Goal: Find specific page/section: Find specific page/section

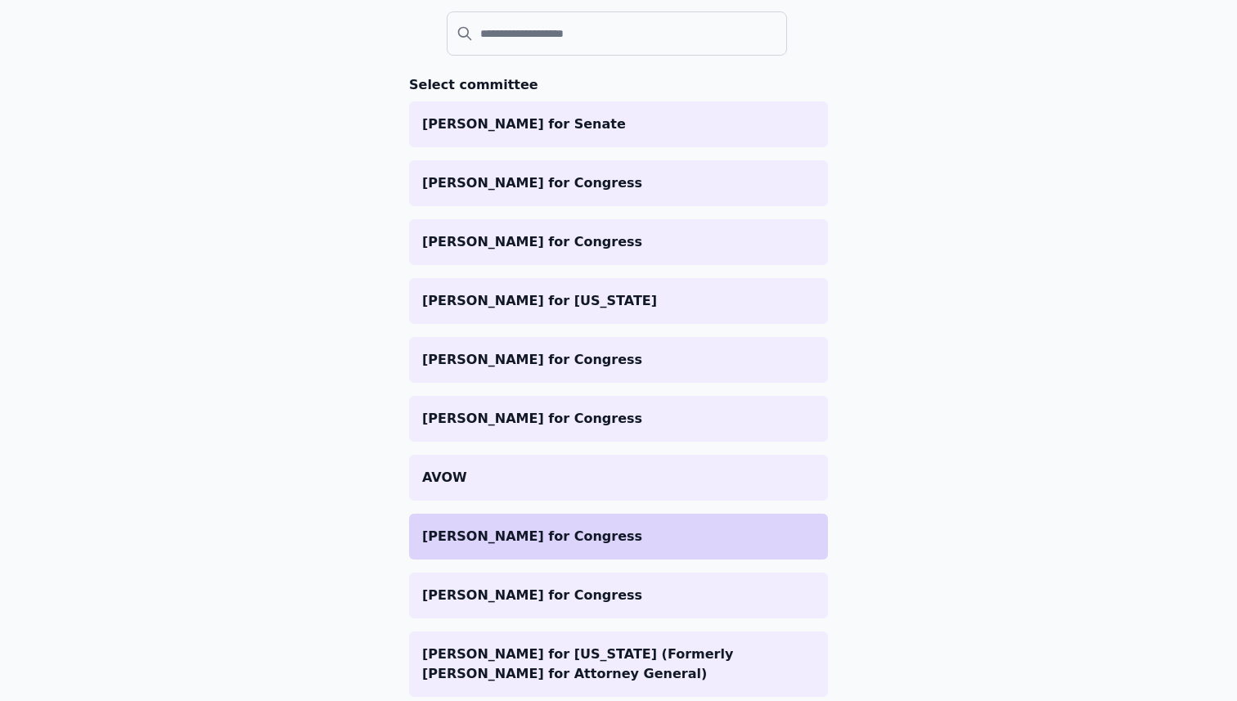
scroll to position [167, 0]
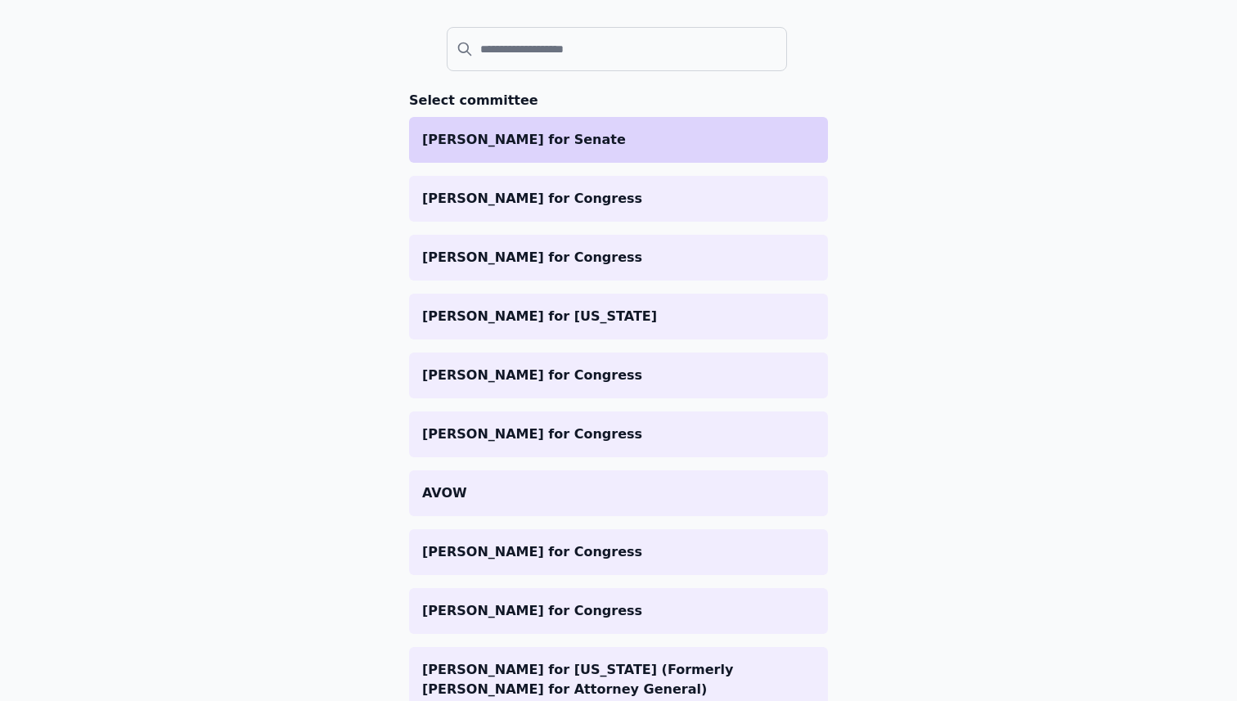
click at [554, 143] on p "[PERSON_NAME] for Senate" at bounding box center [618, 140] width 393 height 20
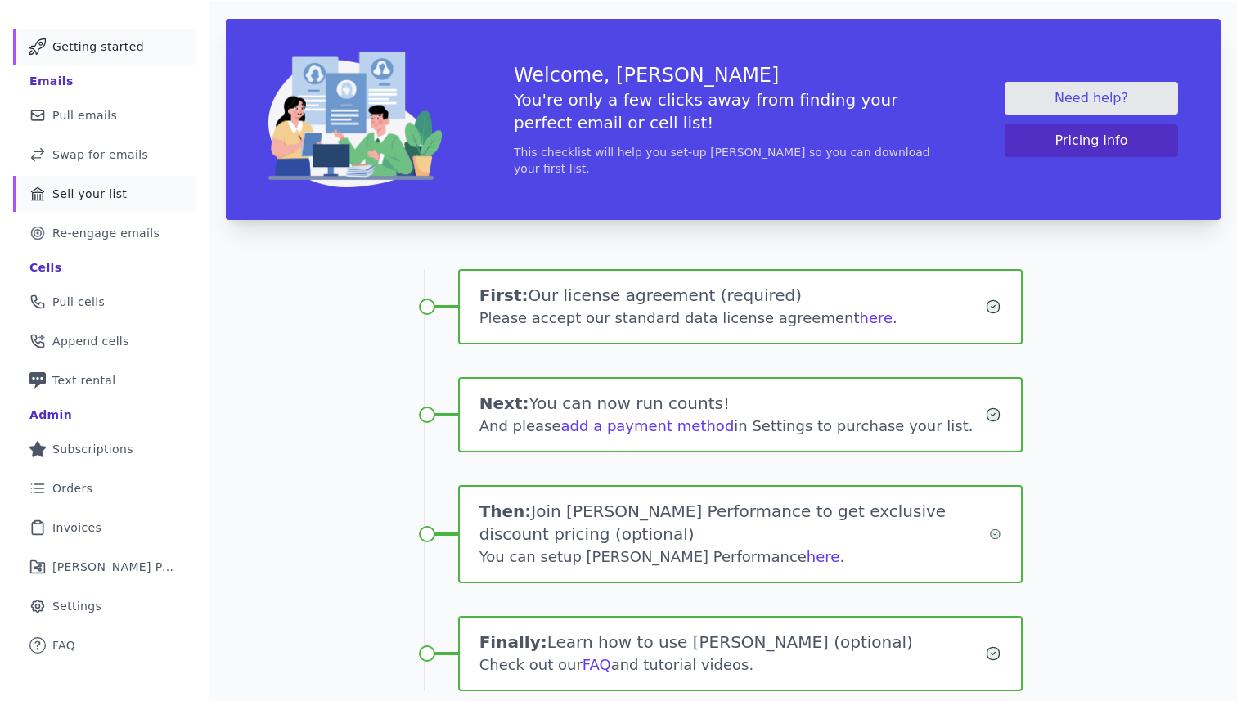
scroll to position [172, 0]
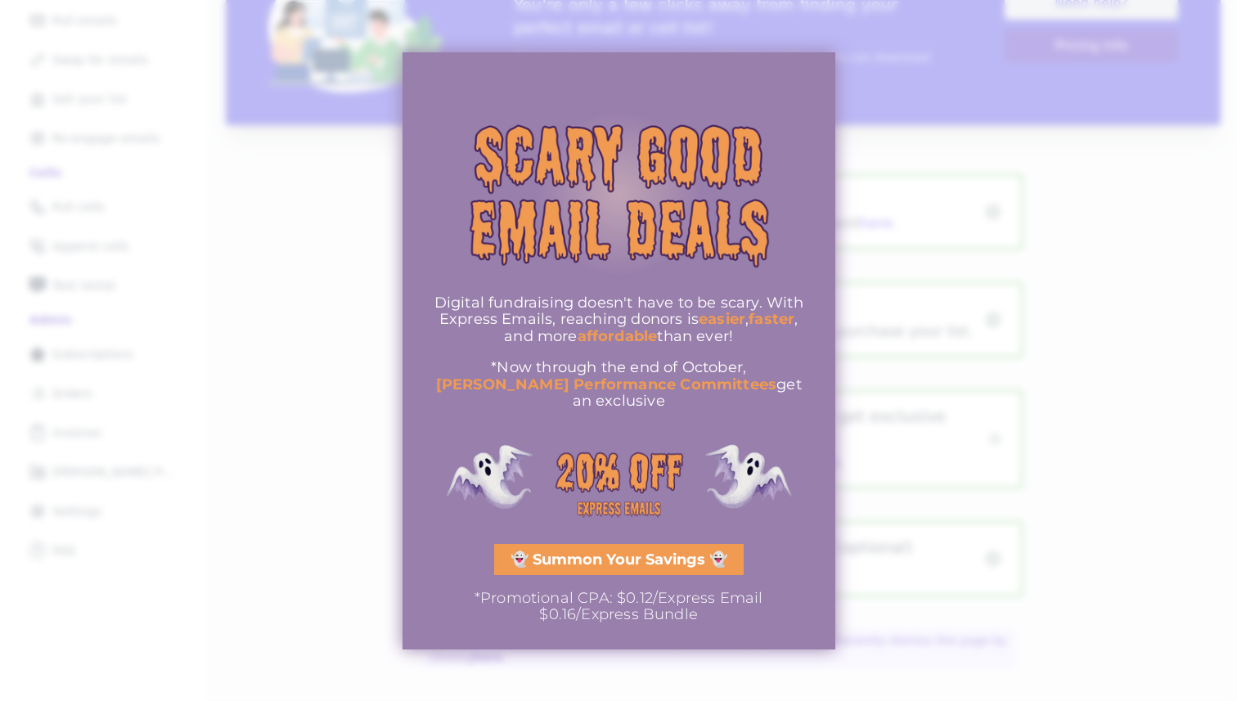
click at [234, 369] on div at bounding box center [618, 350] width 1237 height 701
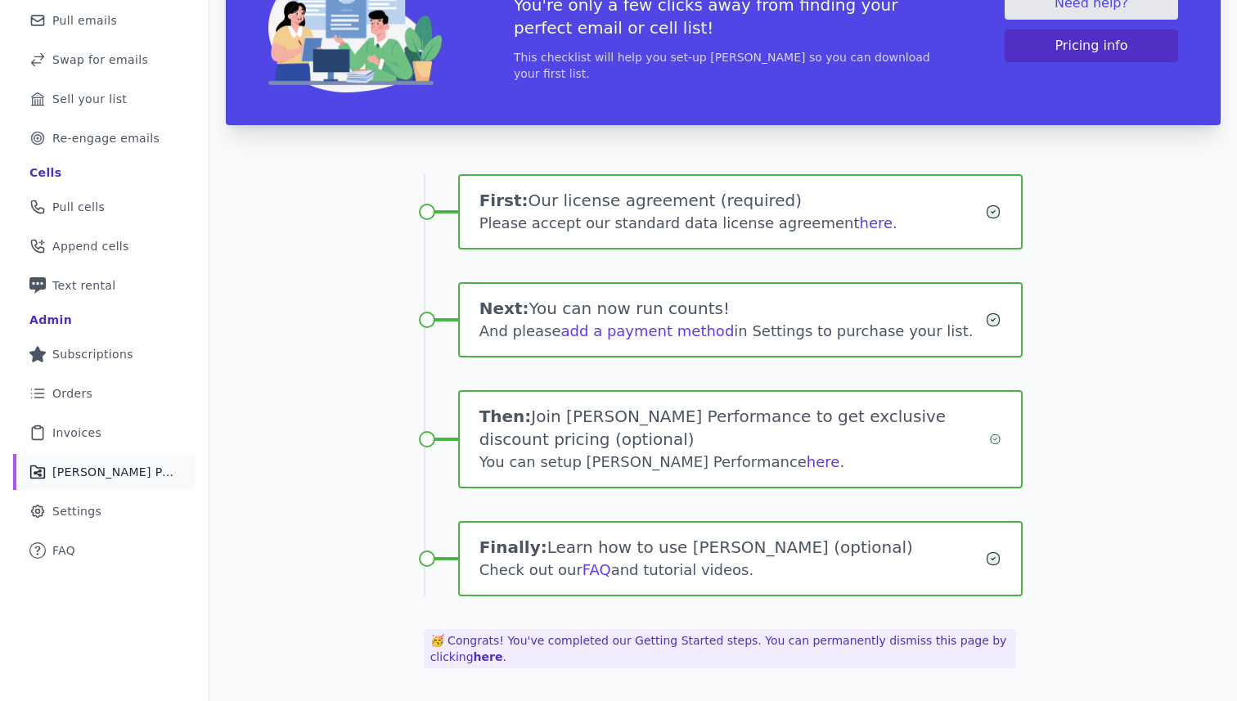
click at [136, 464] on span "Fraiser Performance" at bounding box center [114, 472] width 124 height 16
